Goal: Book appointment/travel/reservation

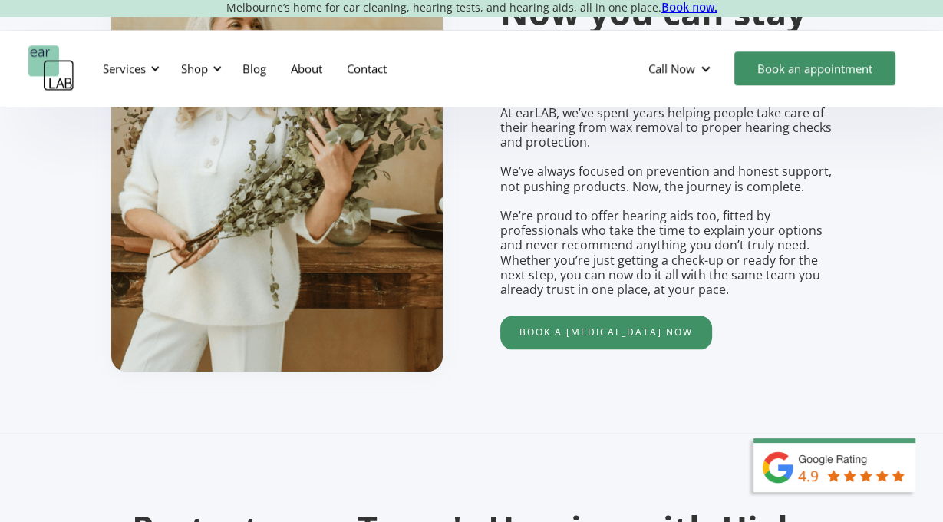
scroll to position [1272, 0]
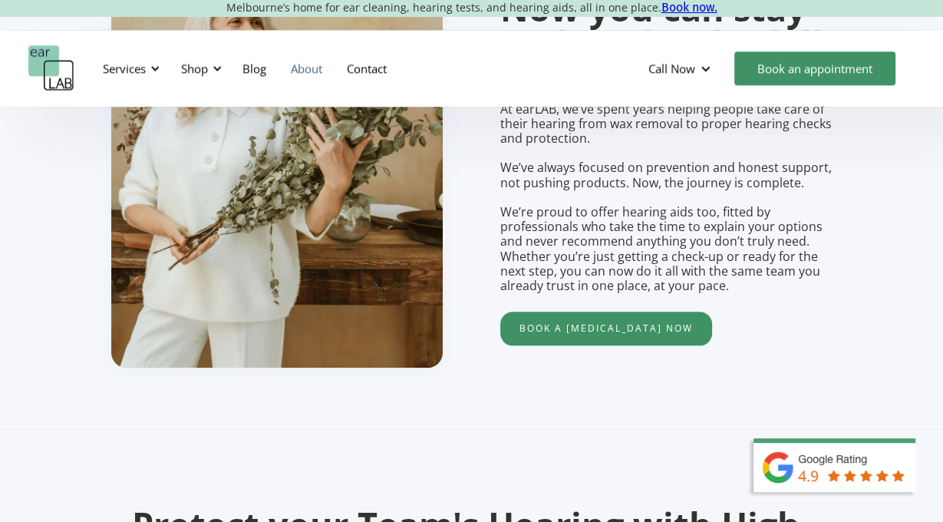
click at [307, 74] on link "About" at bounding box center [307, 68] width 56 height 45
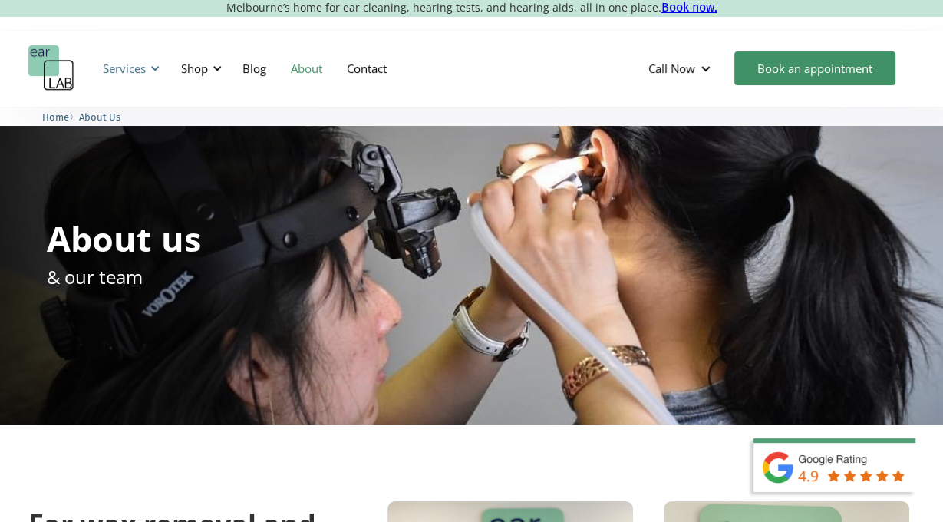
click at [136, 65] on div "Services" at bounding box center [124, 68] width 43 height 15
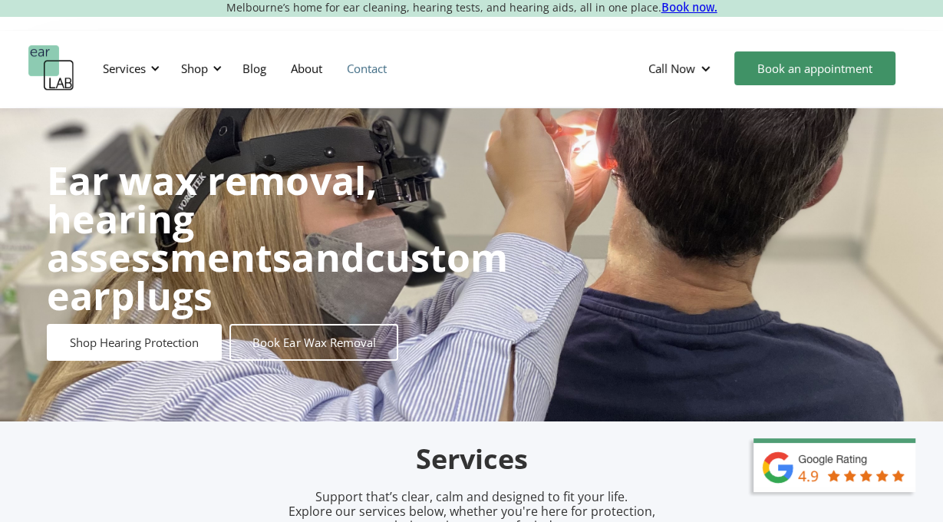
click at [375, 65] on link "Contact" at bounding box center [367, 68] width 64 height 45
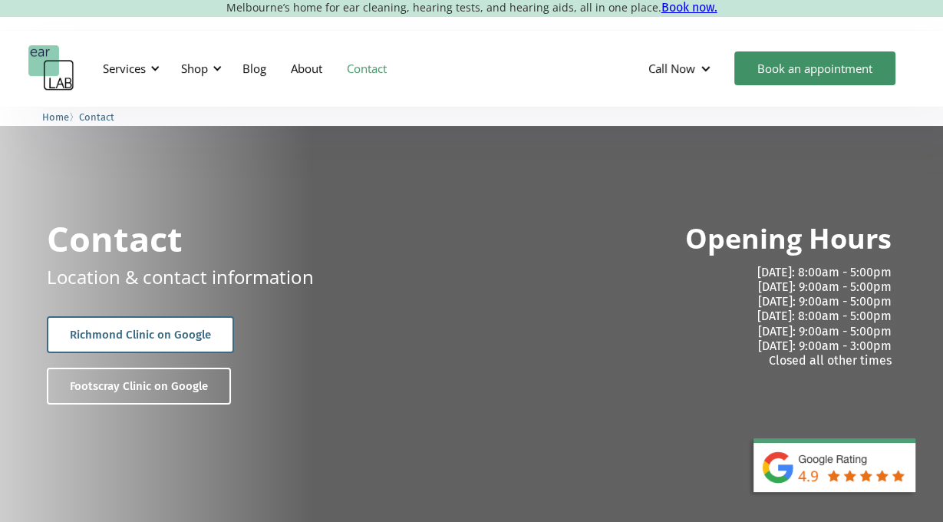
click at [180, 332] on link "Richmond Clinic on Google" at bounding box center [140, 334] width 187 height 37
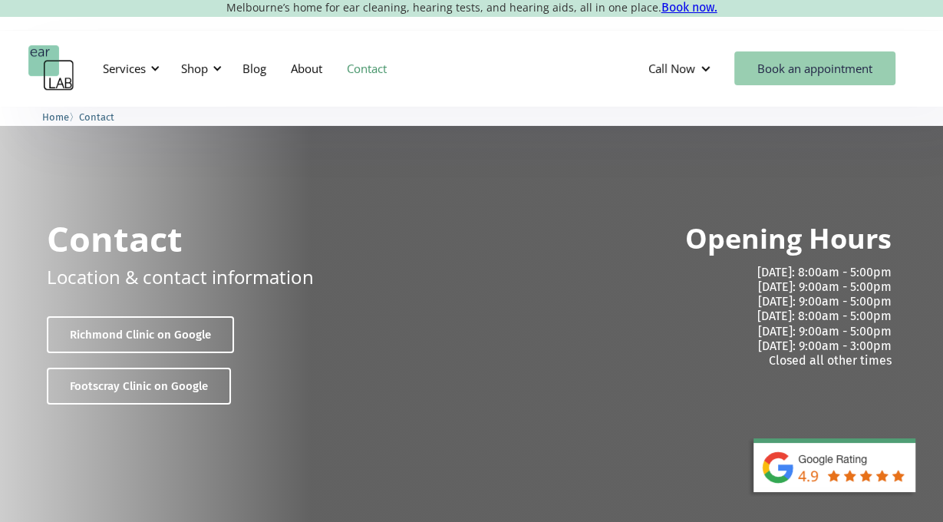
click at [799, 75] on link "Book an appointment" at bounding box center [814, 68] width 161 height 34
